Goal: Find specific page/section: Find specific page/section

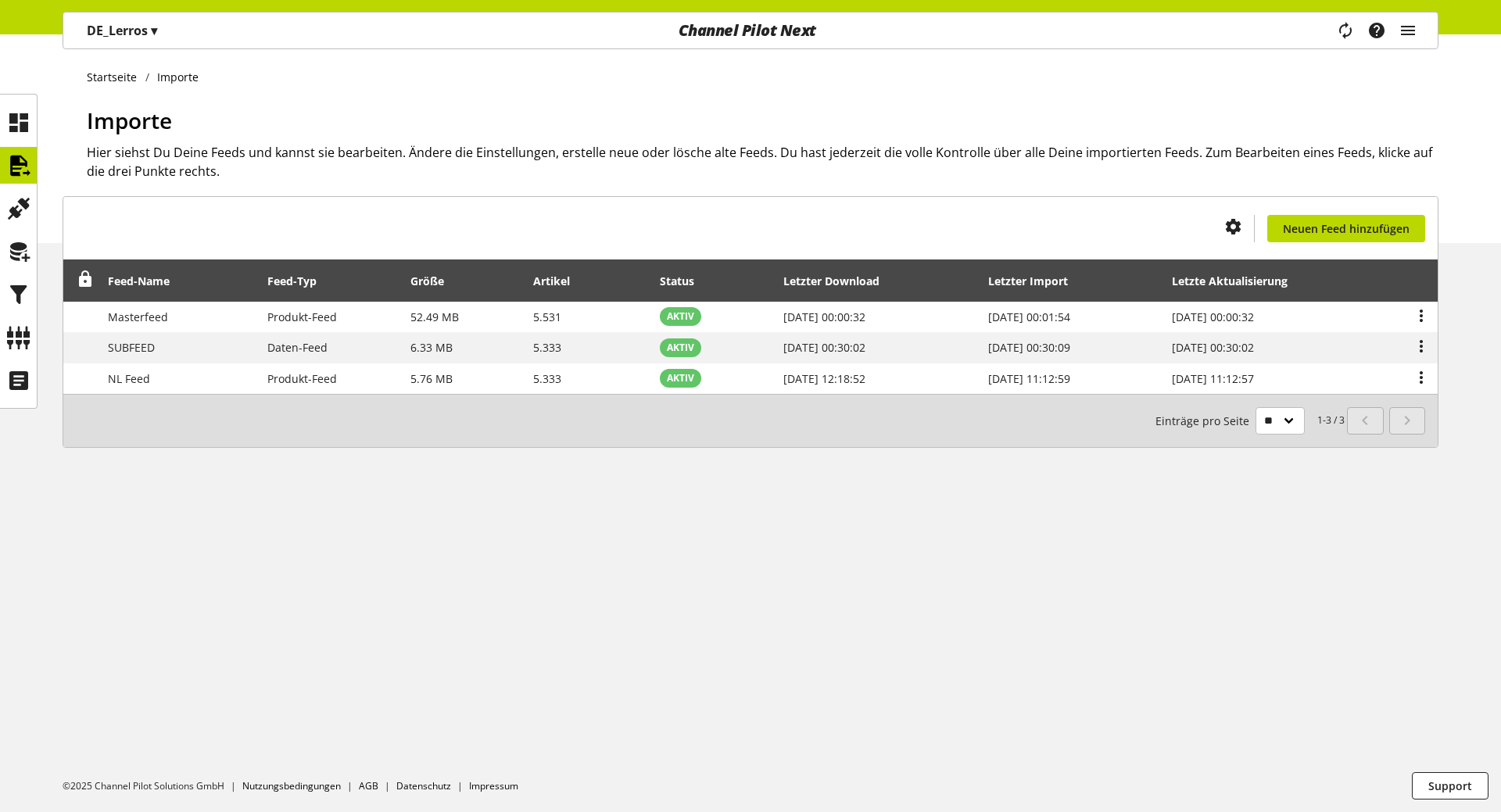
click at [352, 91] on div "Startseite Importe Importe Hier siehst Du Deine Feeds und kannst sie bearbeiten…" at bounding box center [750, 138] width 1501 height 208
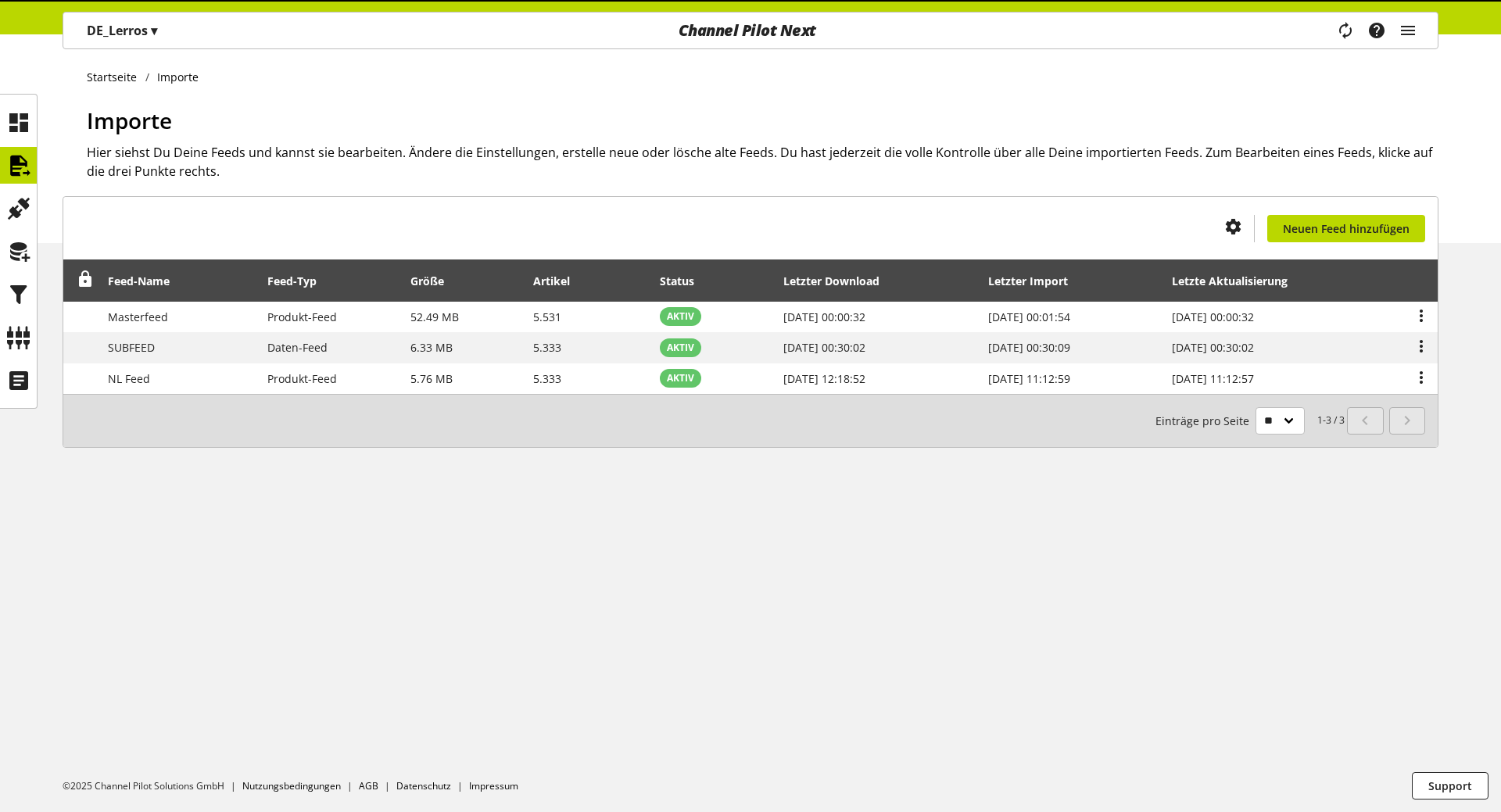
click at [140, 32] on p "DE_Lerros ▾" at bounding box center [122, 30] width 71 height 18
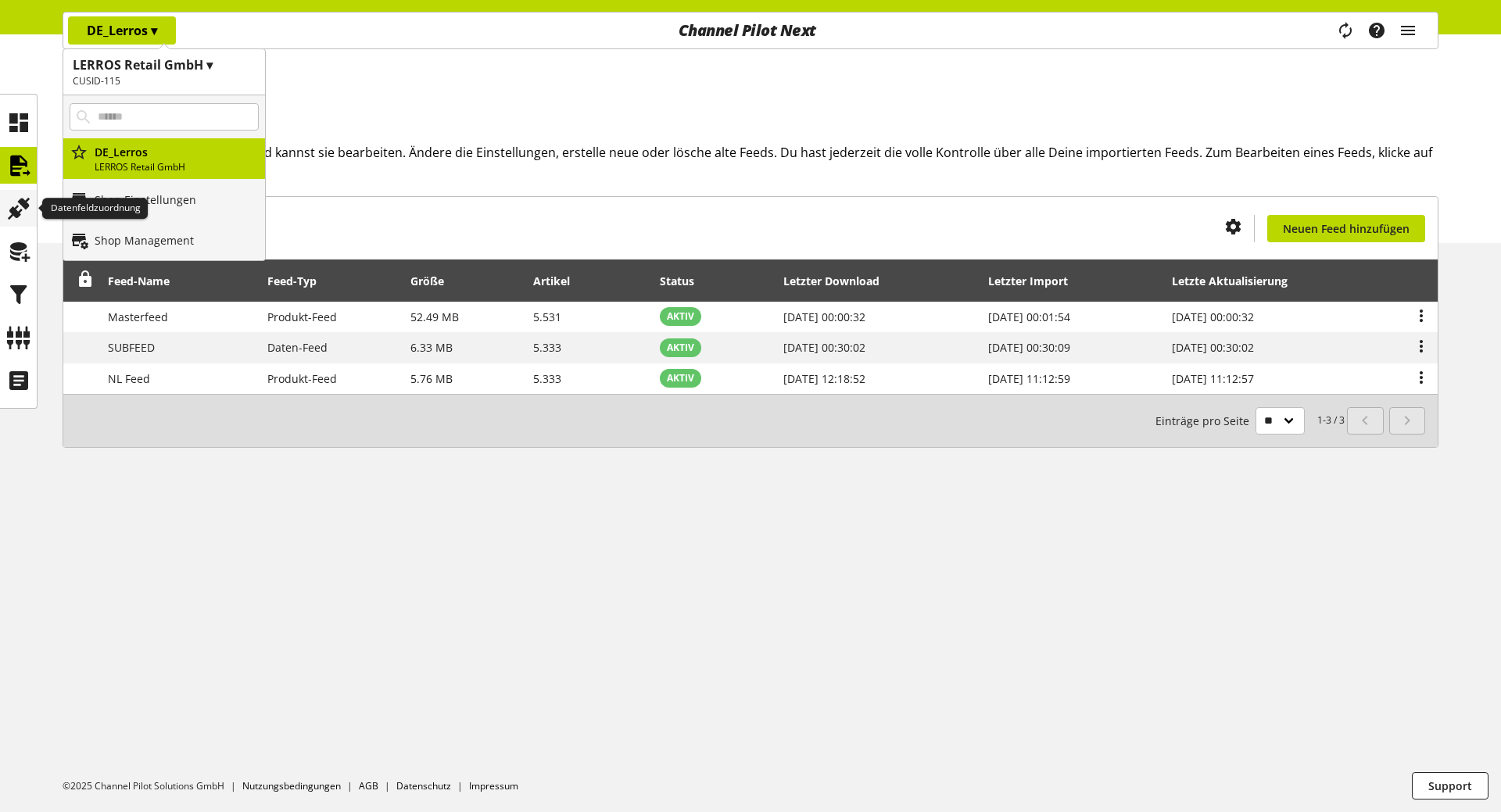
click at [25, 211] on icon at bounding box center [18, 208] width 25 height 31
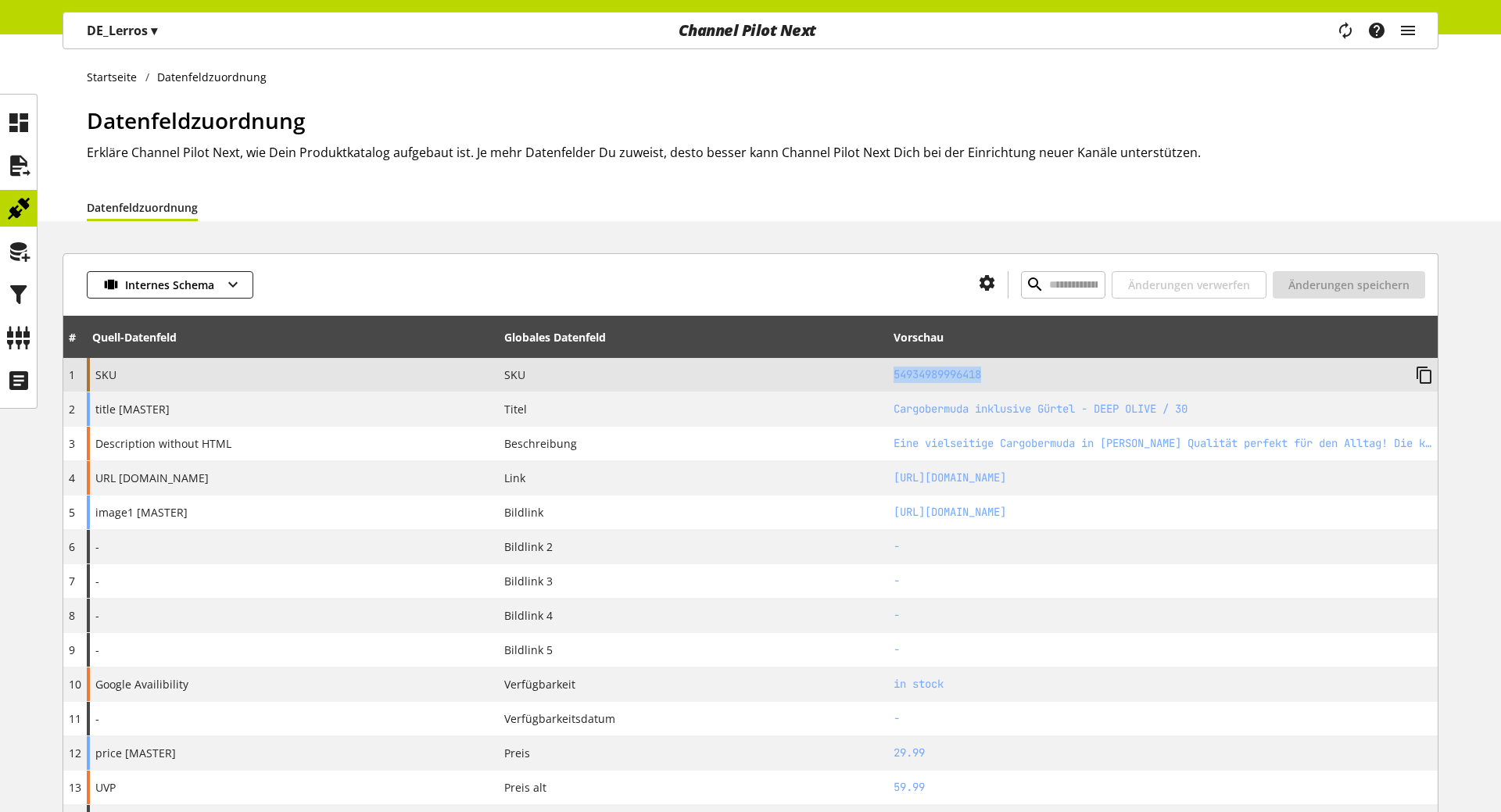
drag, startPoint x: 995, startPoint y: 373, endPoint x: 892, endPoint y: 382, distance: 103.4
click at [893, 382] on h2 "54934989996418" at bounding box center [1148, 374] width 510 height 16
